Goal: Transaction & Acquisition: Subscribe to service/newsletter

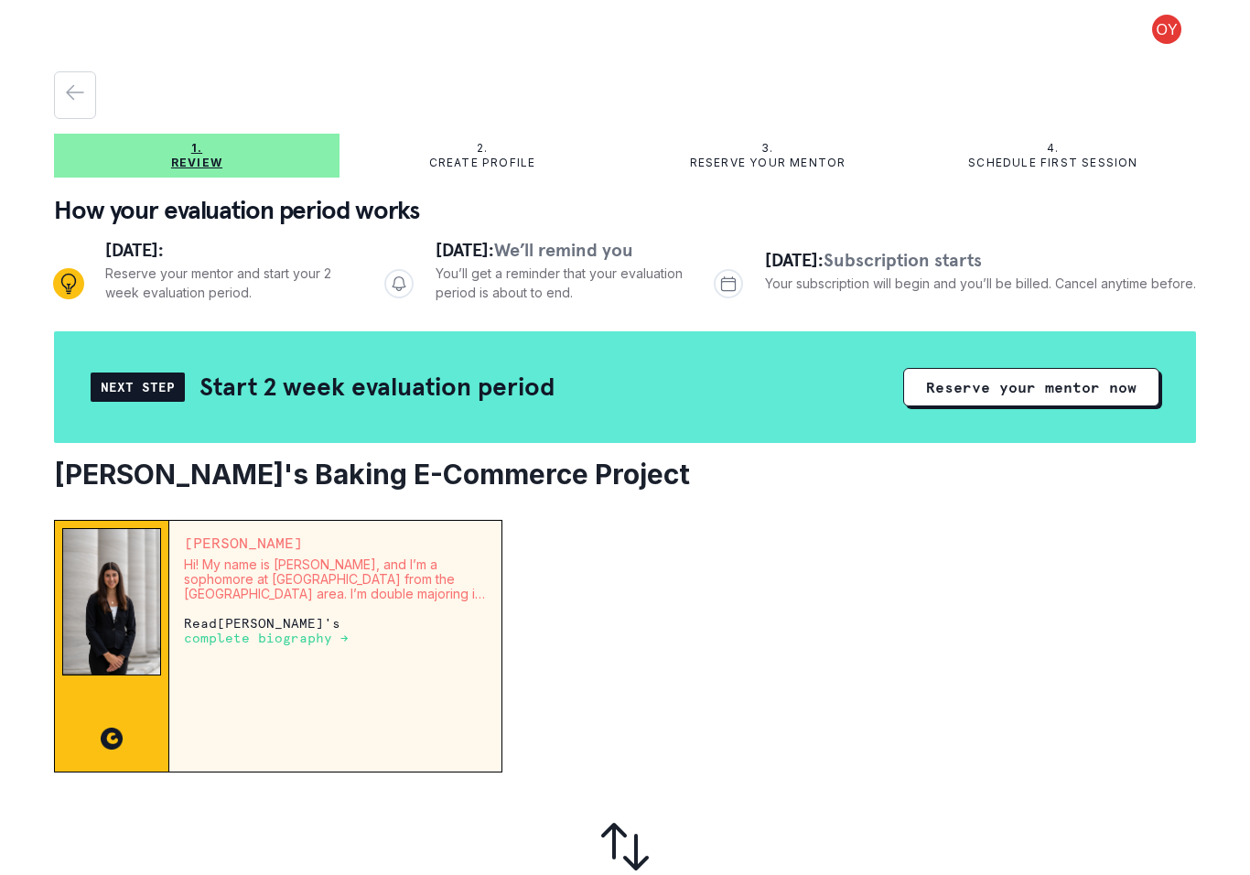
scroll to position [4, 0]
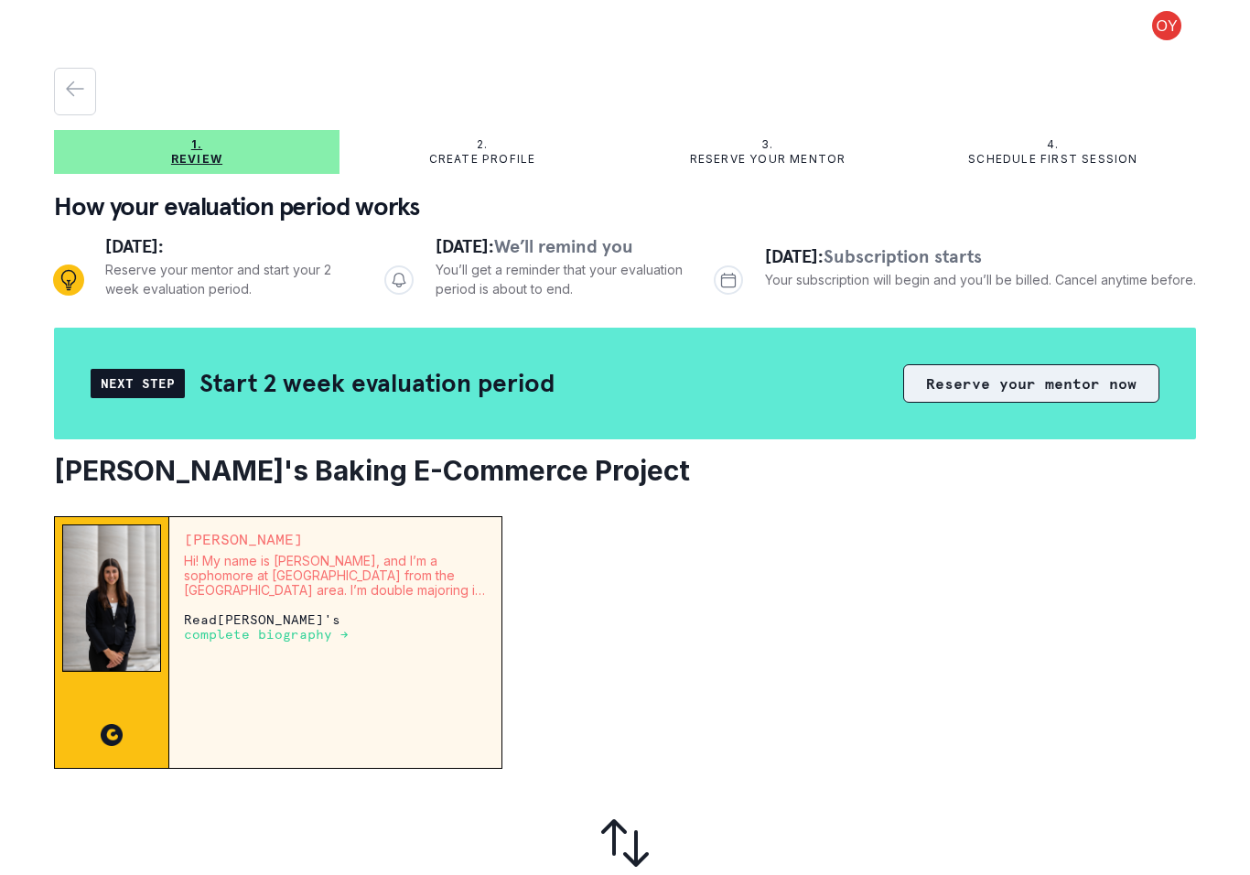
click at [1091, 375] on button "Reserve your mentor now" at bounding box center [1031, 383] width 256 height 38
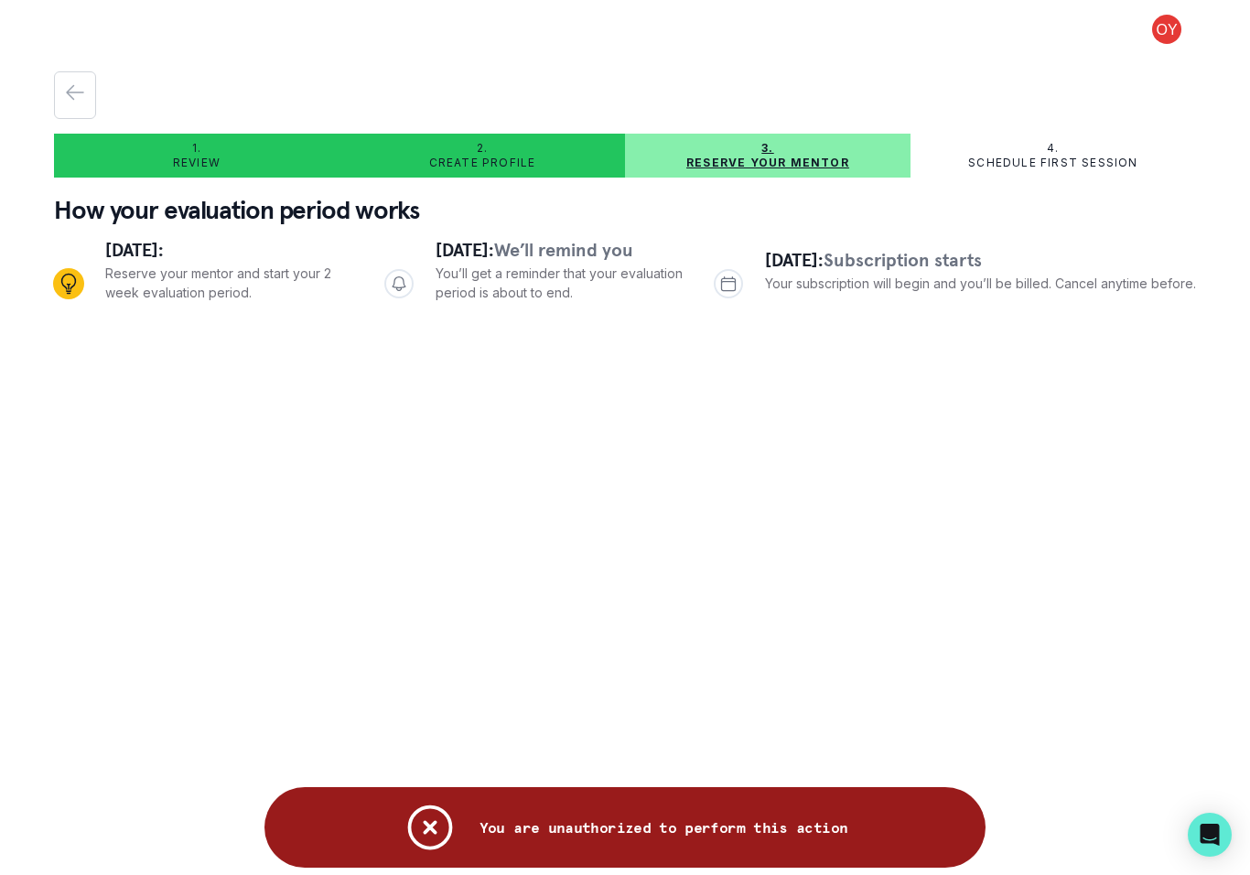
click at [450, 807] on icon "Notifications" at bounding box center [429, 827] width 41 height 41
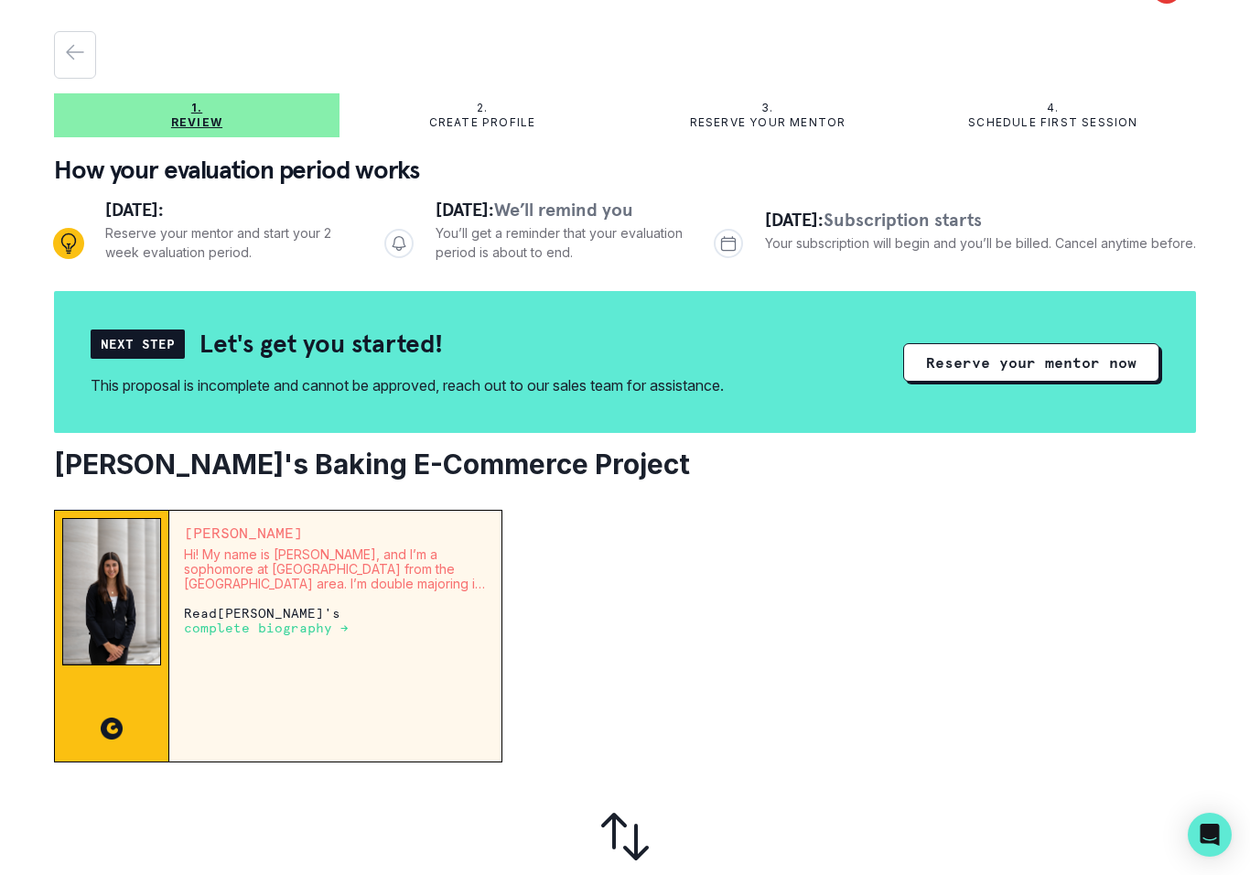
scroll to position [39, 0]
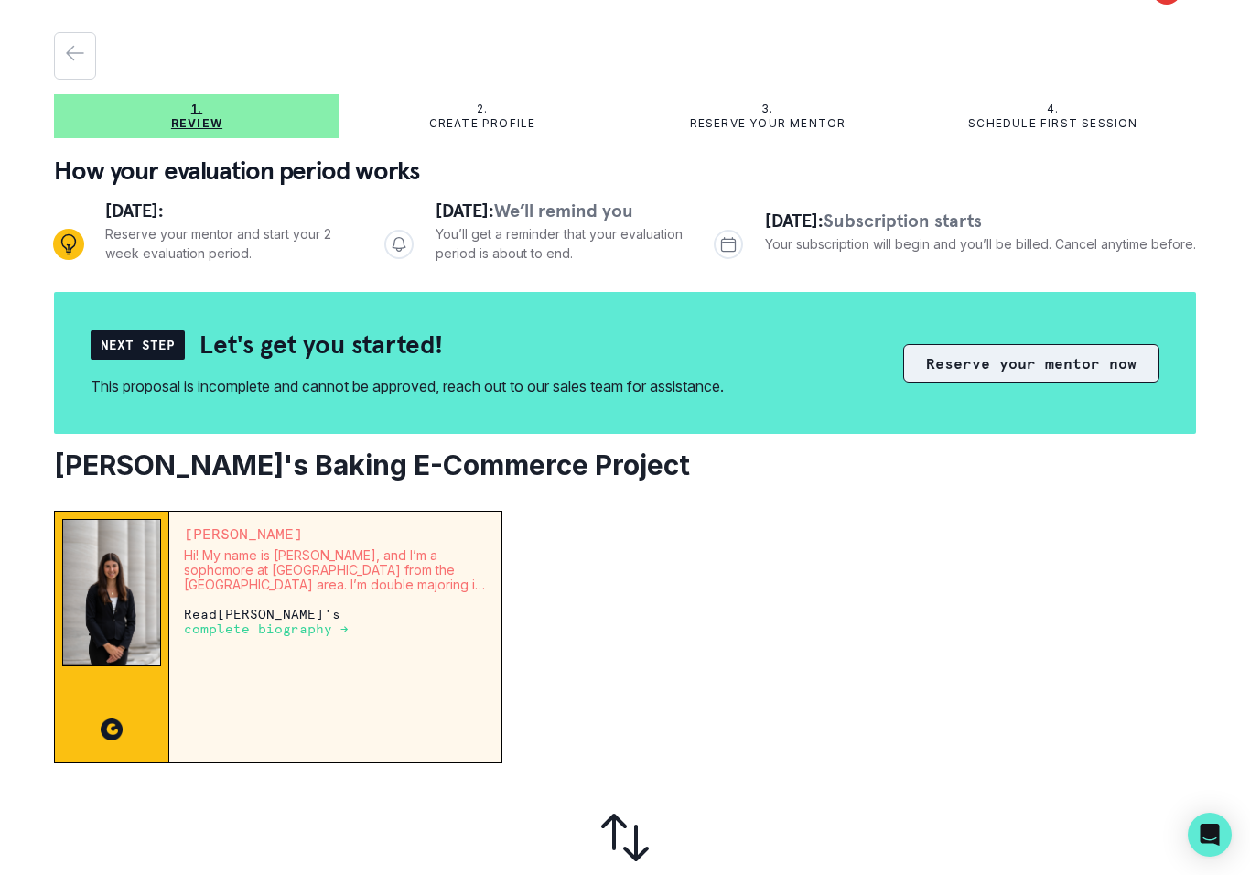
click at [1090, 372] on button "Reserve your mentor now" at bounding box center [1031, 363] width 256 height 38
click at [1085, 357] on button "Reserve your mentor now" at bounding box center [1031, 363] width 256 height 38
click at [1049, 382] on button "Reserve your mentor now" at bounding box center [1031, 363] width 256 height 38
click at [1070, 374] on button "Reserve your mentor now" at bounding box center [1031, 363] width 256 height 38
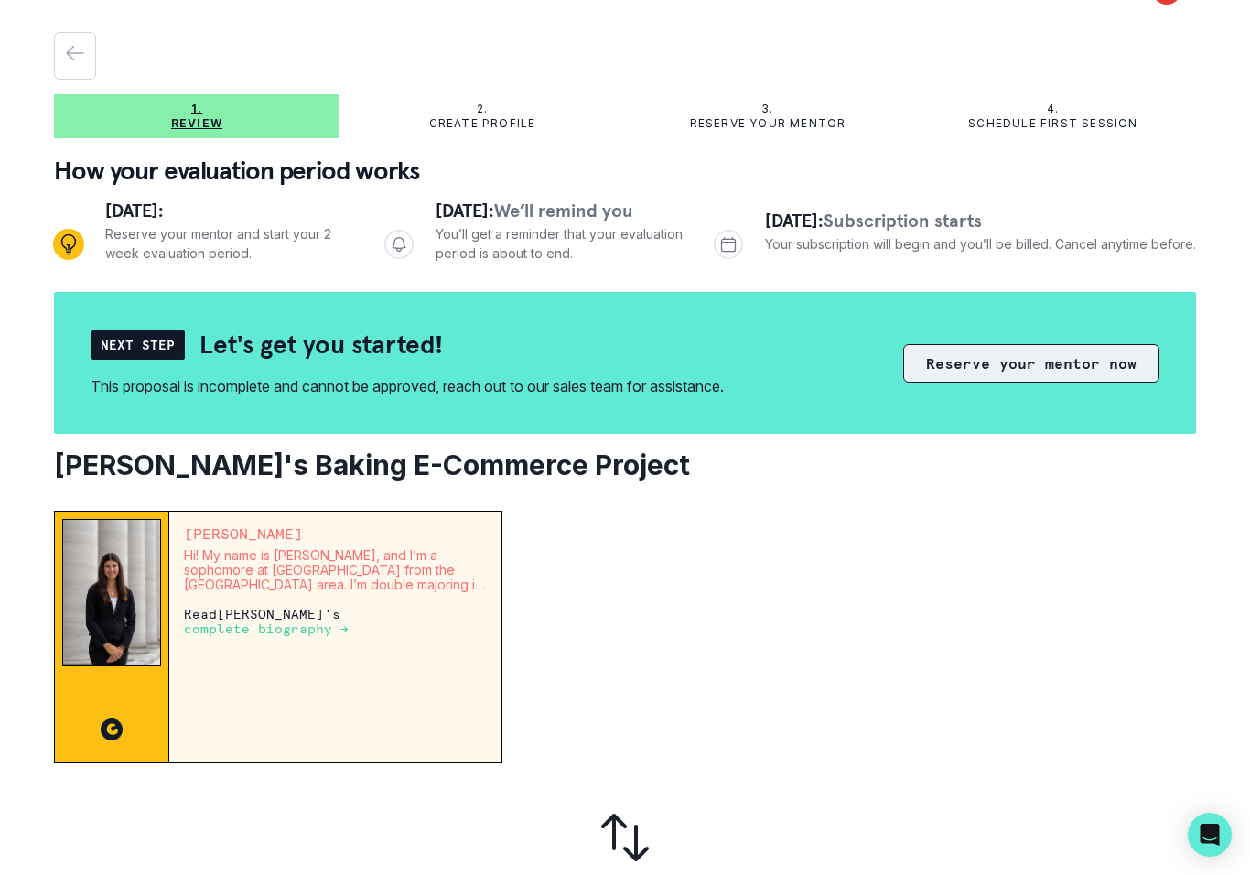
click at [1070, 373] on button "Reserve your mentor now" at bounding box center [1031, 363] width 256 height 38
click at [1030, 361] on button "Reserve your mentor now" at bounding box center [1031, 363] width 256 height 38
click at [1029, 363] on button "Reserve your mentor now" at bounding box center [1031, 363] width 256 height 38
click at [1045, 359] on button "Reserve your mentor now" at bounding box center [1031, 363] width 256 height 38
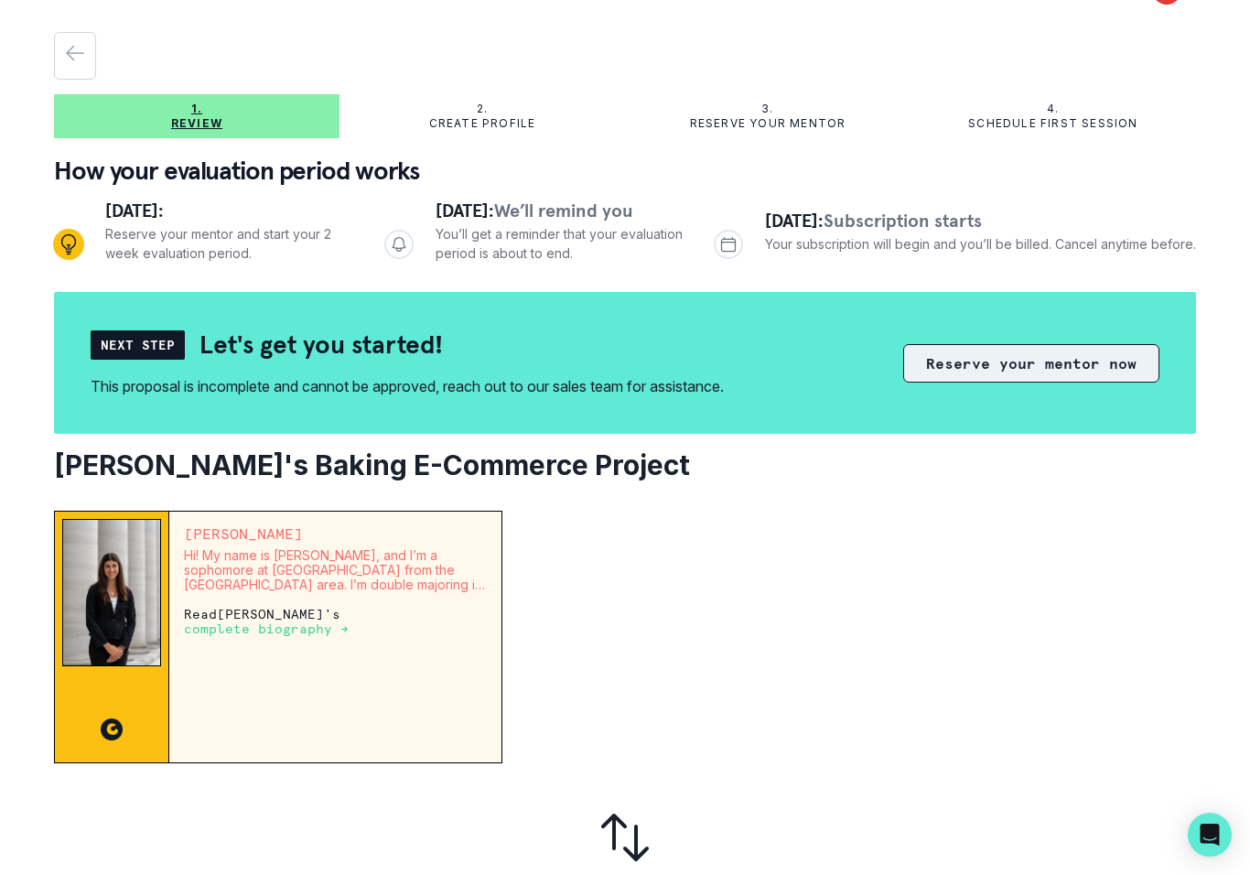
click at [1045, 359] on button "Reserve your mentor now" at bounding box center [1031, 363] width 256 height 38
click at [1032, 356] on button "Reserve your mentor now" at bounding box center [1031, 363] width 256 height 38
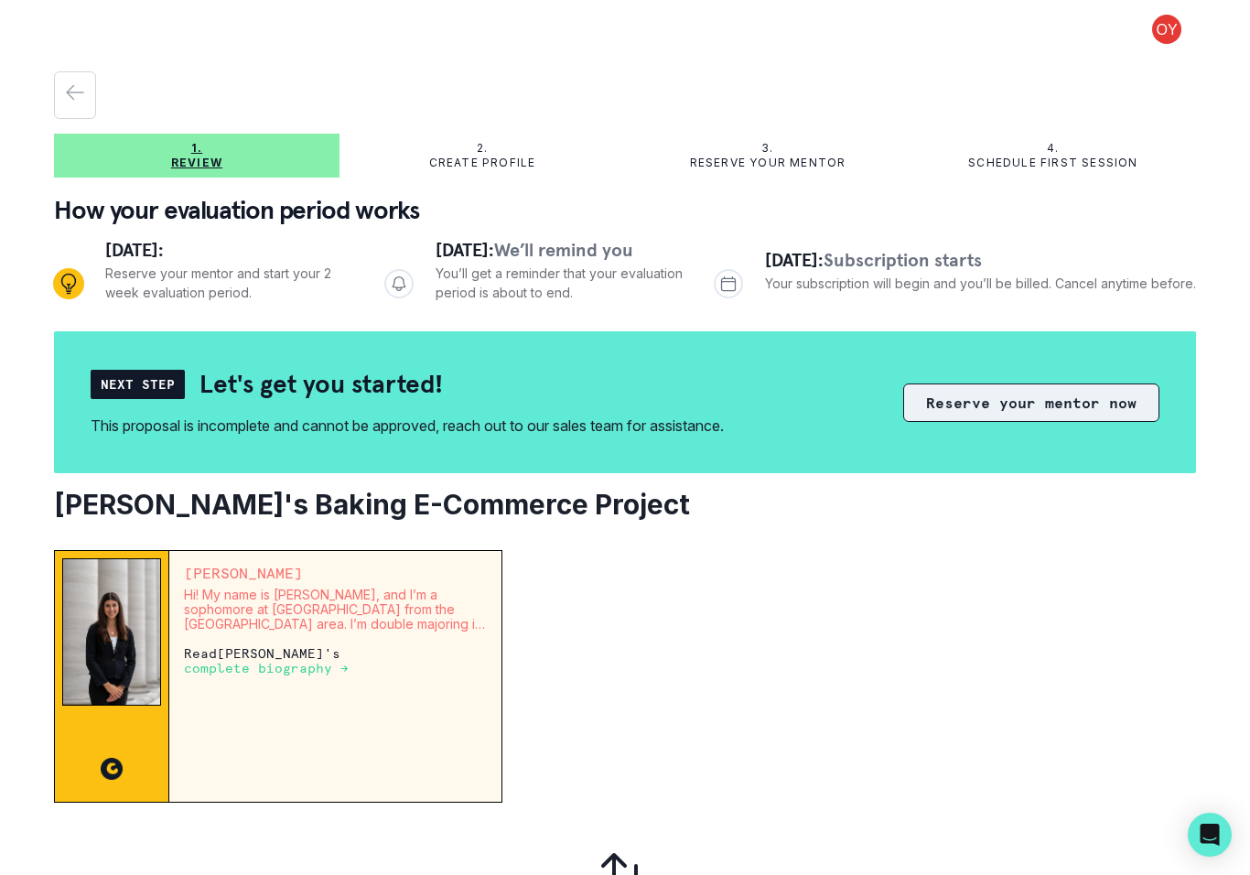
scroll to position [0, 0]
click at [1010, 416] on button "Reserve your mentor now" at bounding box center [1031, 402] width 256 height 38
click at [1009, 415] on button "Reserve your mentor now" at bounding box center [1031, 402] width 256 height 38
click at [1027, 403] on button "Reserve your mentor now" at bounding box center [1031, 402] width 256 height 38
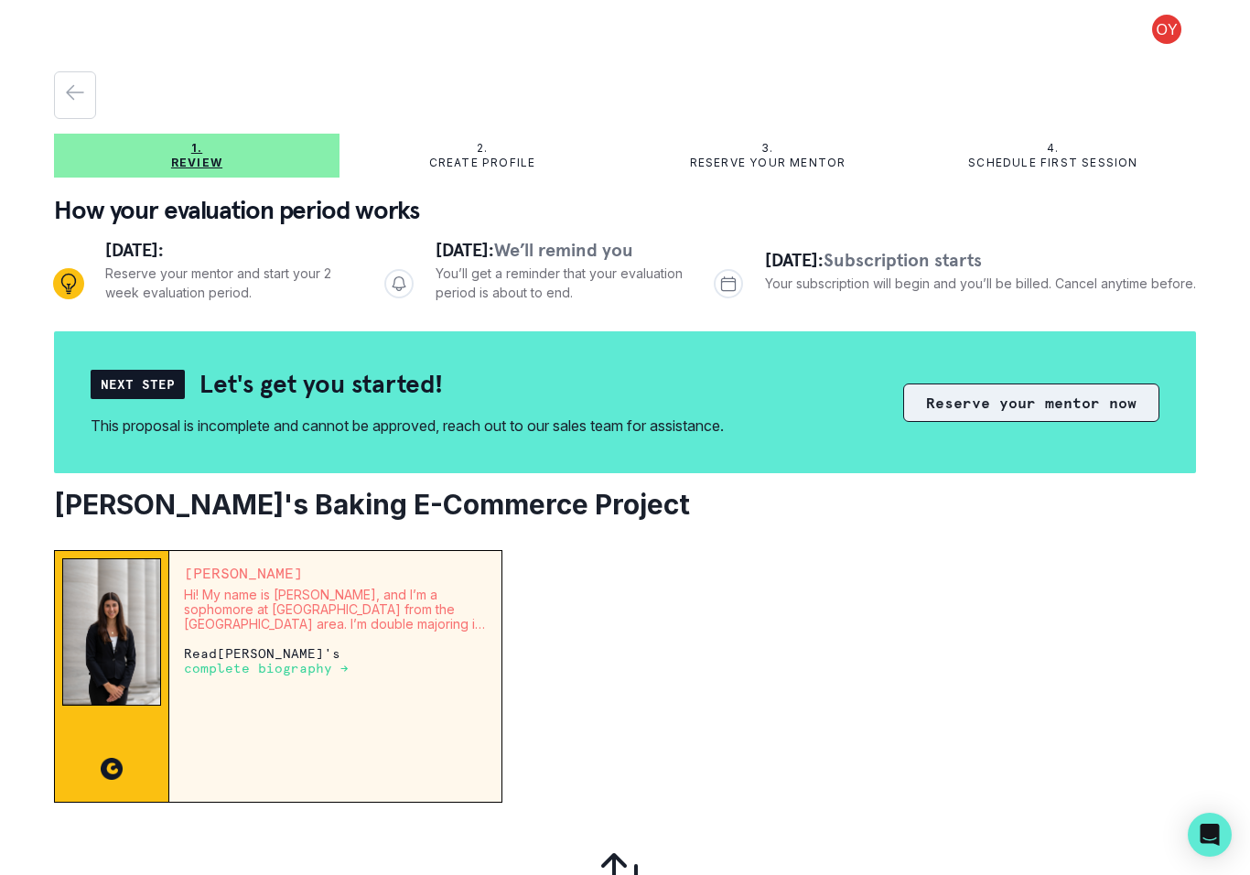
click at [1030, 409] on button "Reserve your mentor now" at bounding box center [1031, 402] width 256 height 38
click at [154, 162] on div "1. Review" at bounding box center [196, 155] width 285 height 29
click at [462, 163] on p "Create profile" at bounding box center [482, 163] width 107 height 15
click at [461, 162] on p "Create profile" at bounding box center [482, 163] width 107 height 15
click at [446, 142] on div "2. Create profile" at bounding box center [481, 155] width 285 height 29
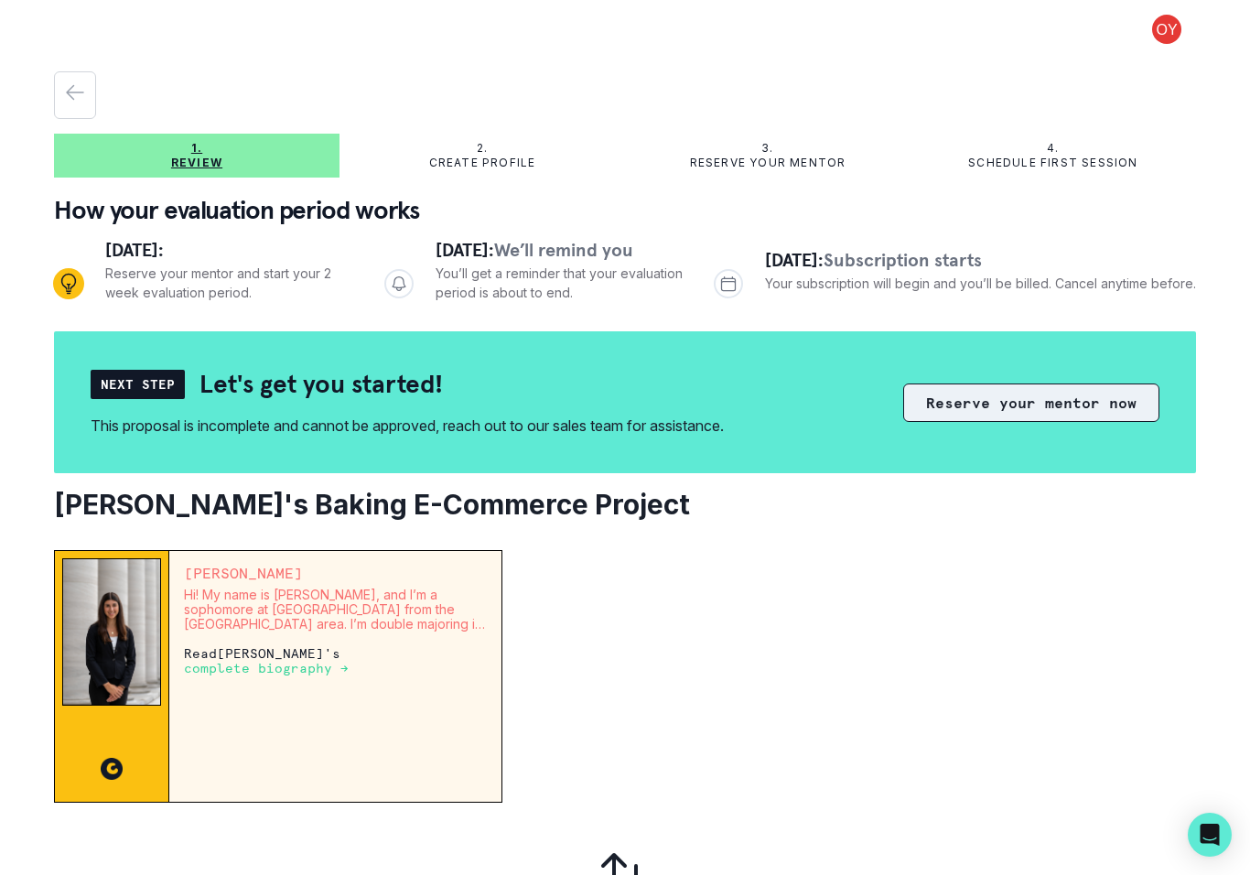
click at [1035, 396] on button "Reserve your mentor now" at bounding box center [1031, 402] width 256 height 38
click at [1124, 394] on button "Reserve your mentor now" at bounding box center [1031, 402] width 256 height 38
click at [1104, 390] on button "Reserve your mentor now" at bounding box center [1031, 402] width 256 height 38
click at [1025, 498] on h2 "[PERSON_NAME]'s Baking E-Commerce Project" at bounding box center [625, 504] width 1142 height 33
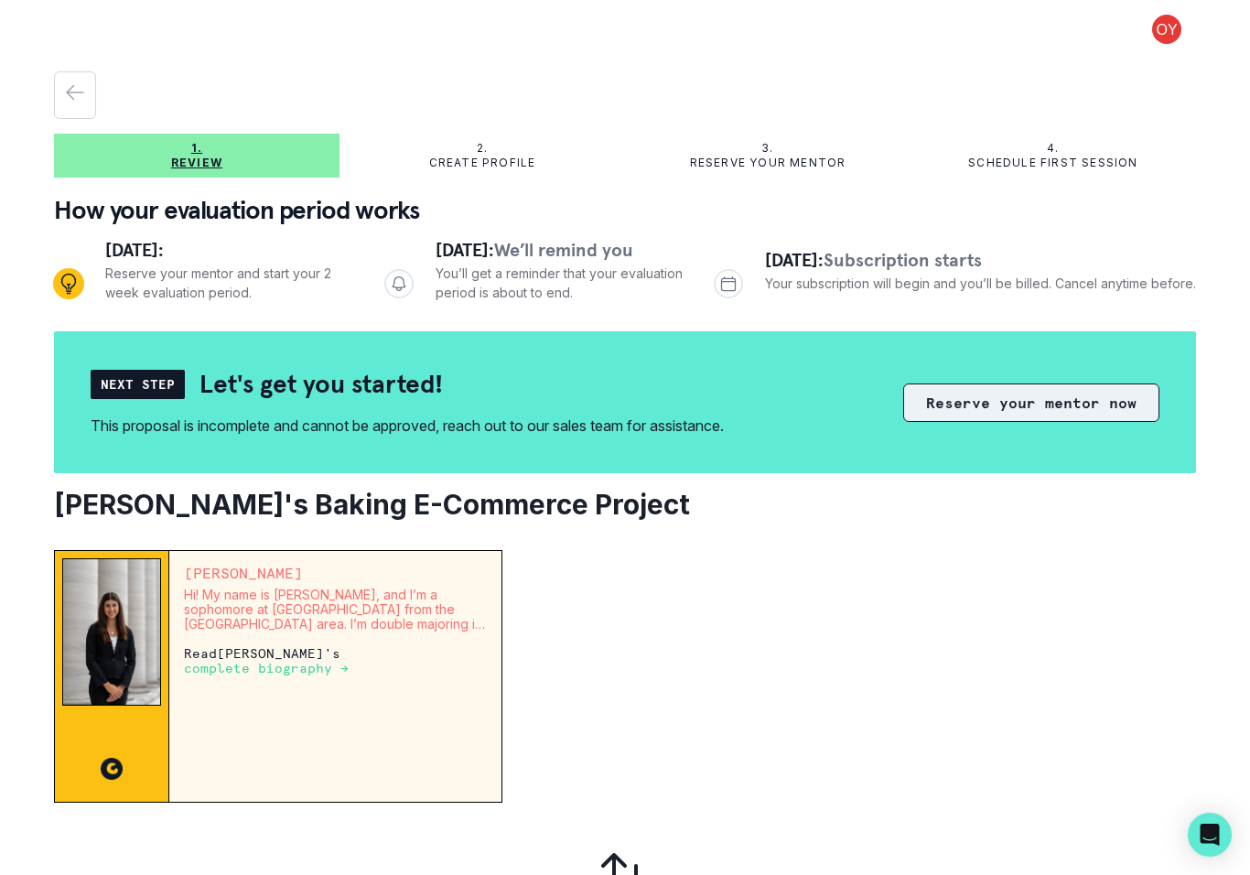
click at [1115, 418] on button "Reserve your mentor now" at bounding box center [1031, 402] width 256 height 38
click at [1115, 417] on button "Reserve your mentor now" at bounding box center [1031, 402] width 256 height 38
click at [1128, 405] on button "Reserve your mentor now" at bounding box center [1031, 402] width 256 height 38
click at [1128, 404] on button "Reserve your mentor now" at bounding box center [1031, 402] width 256 height 38
click at [1106, 397] on button "Reserve your mentor now" at bounding box center [1031, 402] width 256 height 38
